Goal: Task Accomplishment & Management: Use online tool/utility

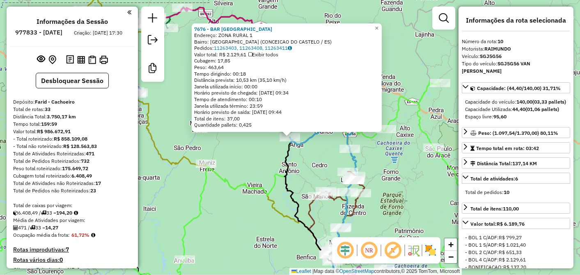
select select "**********"
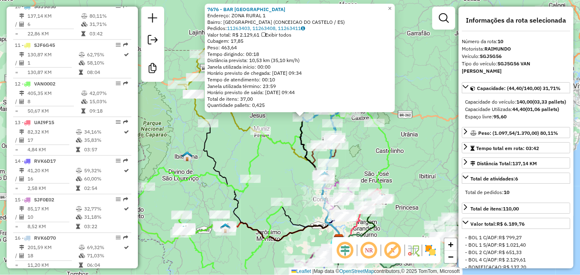
drag, startPoint x: 291, startPoint y: 186, endPoint x: 265, endPoint y: 130, distance: 61.9
click at [273, 149] on div "7676 - BAR [GEOGRAPHIC_DATA] Endereço: ZONA RURAL 1 Bairro: [GEOGRAPHIC_DATA] (…" at bounding box center [290, 137] width 580 height 275
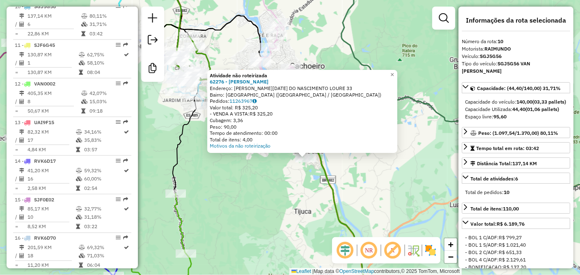
drag, startPoint x: 238, startPoint y: 157, endPoint x: 272, endPoint y: 191, distance: 48.5
click at [267, 193] on div "Atividade não roteirizada 62276 - GIZELI MOURA MACHAD Endereço: [PERSON_NAME][D…" at bounding box center [290, 137] width 580 height 275
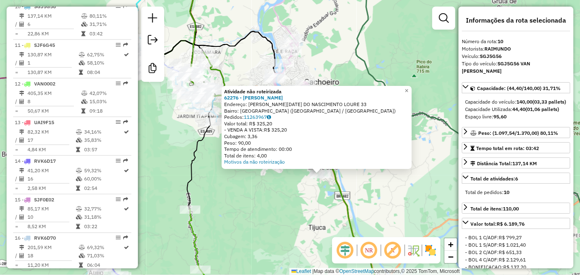
click at [276, 210] on div "Atividade não roteirizada 62276 - GIZELI MOURA MACHAD Endereço: [PERSON_NAME][D…" at bounding box center [290, 137] width 580 height 275
click at [273, 202] on div "Atividade não roteirizada 62276 - GIZELI MOURA MACHAD Endereço: [PERSON_NAME][D…" at bounding box center [290, 137] width 580 height 275
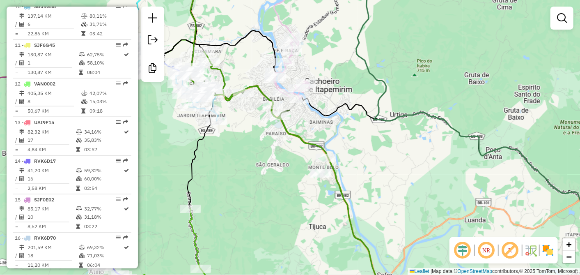
click at [270, 196] on div "Atividade não roteirizada 62276 - GIZELI MOURA MACHAD Endereço: [PERSON_NAME][D…" at bounding box center [290, 137] width 580 height 275
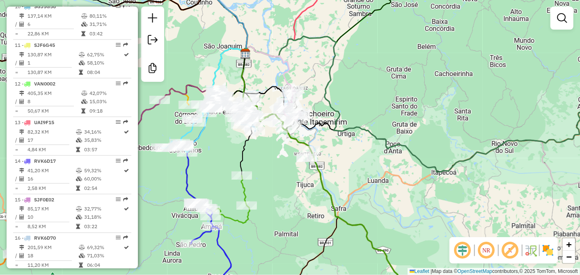
drag, startPoint x: 257, startPoint y: 154, endPoint x: 266, endPoint y: 150, distance: 10.3
click at [266, 150] on div "Janela de atendimento Grade de atendimento Capacidade Transportadoras Veículos …" at bounding box center [290, 137] width 580 height 275
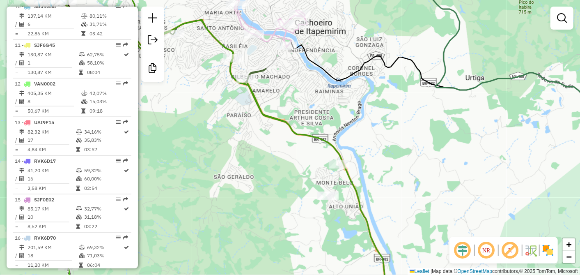
drag, startPoint x: 353, startPoint y: 154, endPoint x: 408, endPoint y: 145, distance: 55.8
click at [408, 145] on div "Janela de atendimento Grade de atendimento Capacidade Transportadoras Veículos …" at bounding box center [290, 137] width 580 height 275
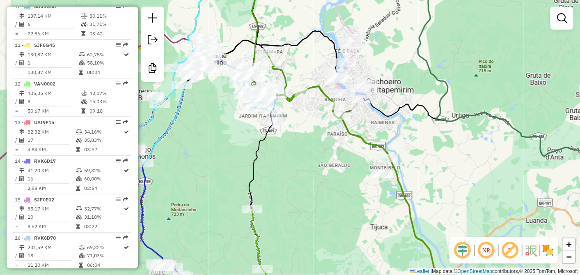
drag, startPoint x: 391, startPoint y: 133, endPoint x: 409, endPoint y: 140, distance: 19.9
click at [409, 140] on div "Janela de atendimento Grade de atendimento Capacidade Transportadoras Veículos …" at bounding box center [290, 137] width 580 height 275
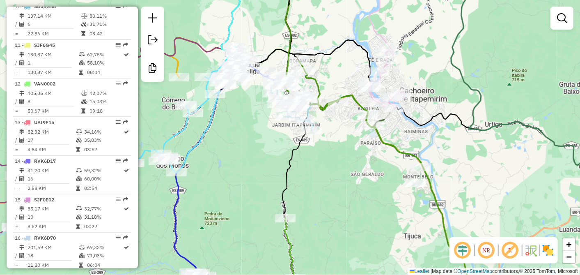
drag, startPoint x: 322, startPoint y: 195, endPoint x: 354, endPoint y: 203, distance: 33.4
click at [354, 203] on div "Janela de atendimento Grade de atendimento Capacidade Transportadoras Veículos …" at bounding box center [290, 137] width 580 height 275
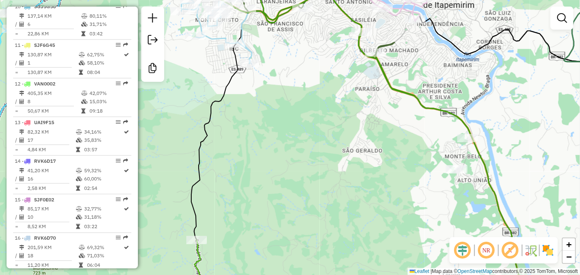
drag, startPoint x: 327, startPoint y: 138, endPoint x: 296, endPoint y: 113, distance: 40.9
click at [308, 114] on div "Janela de atendimento Grade de atendimento Capacidade Transportadoras Veículos …" at bounding box center [290, 137] width 580 height 275
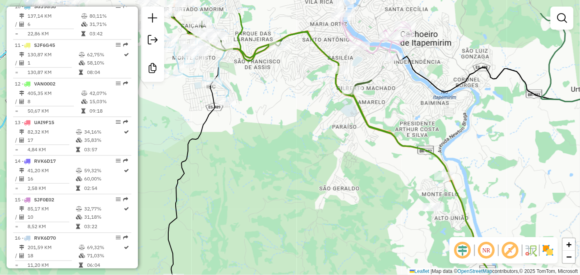
click at [319, 136] on div "Janela de atendimento Grade de atendimento Capacidade Transportadoras Veículos …" at bounding box center [290, 137] width 580 height 275
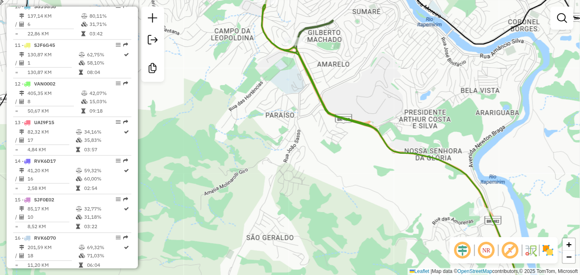
drag, startPoint x: 459, startPoint y: 143, endPoint x: 375, endPoint y: 91, distance: 97.9
click at [379, 94] on div "Janela de atendimento Grade de atendimento Capacidade Transportadoras Veículos …" at bounding box center [290, 137] width 580 height 275
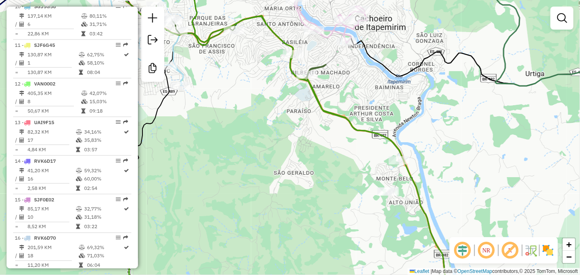
drag, startPoint x: 327, startPoint y: 108, endPoint x: 327, endPoint y: 133, distance: 25.5
click at [327, 133] on div "Janela de atendimento Grade de atendimento Capacidade Transportadoras Veículos …" at bounding box center [290, 137] width 580 height 275
